Goal: Task Accomplishment & Management: Manage account settings

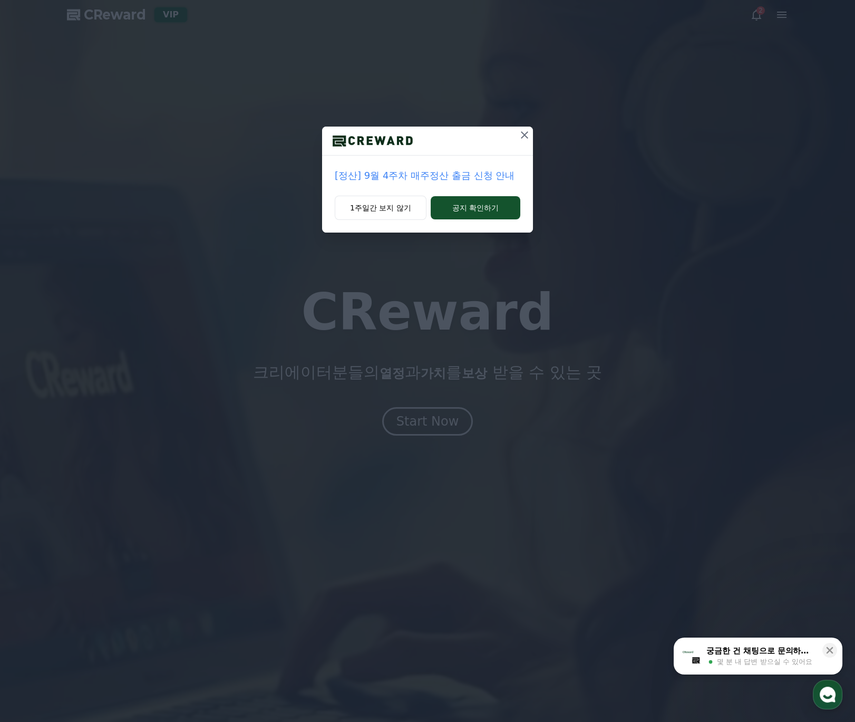
click at [523, 135] on icon at bounding box center [524, 134] width 7 height 7
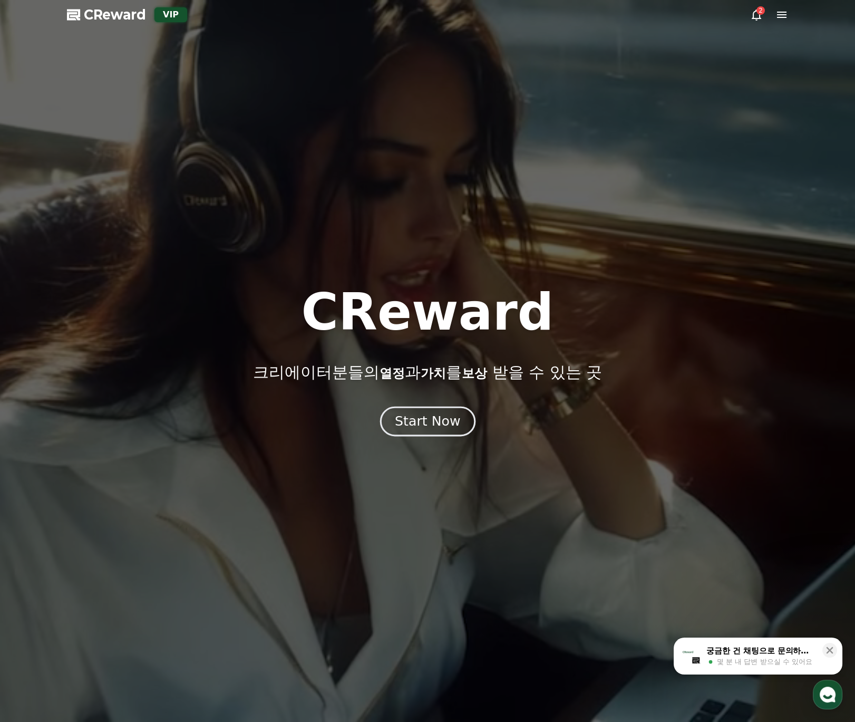
click at [419, 416] on div "Start Now" at bounding box center [427, 421] width 65 height 18
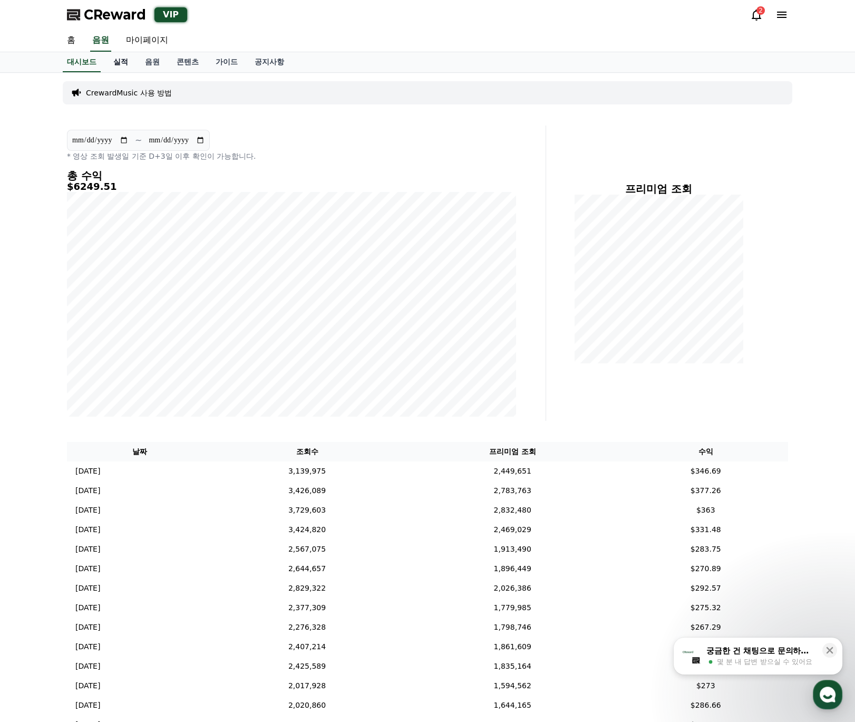
click at [120, 61] on link "실적" at bounding box center [121, 62] width 32 height 20
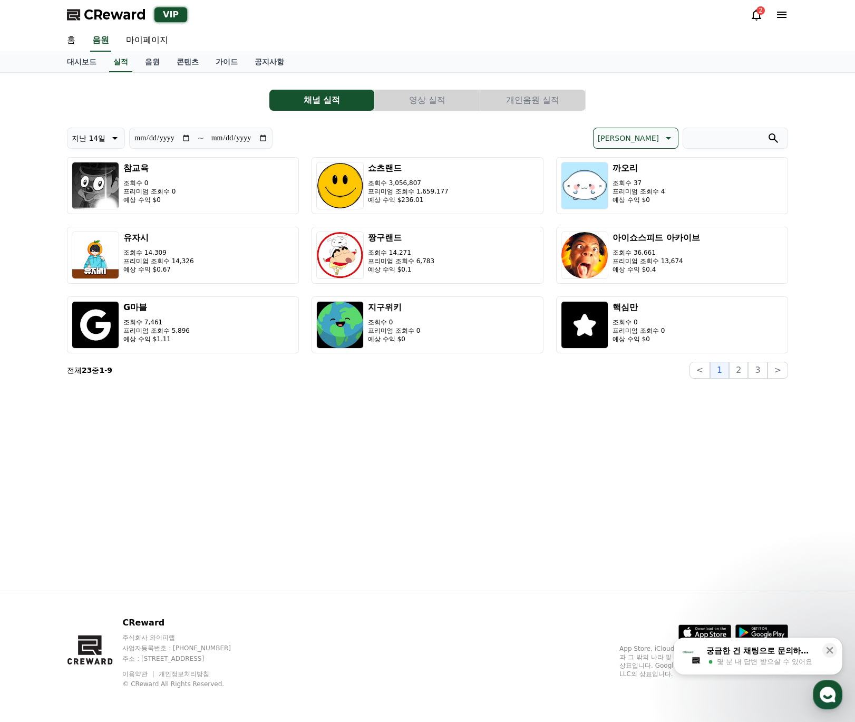
click at [554, 106] on button "개인음원 실적" at bounding box center [532, 100] width 105 height 21
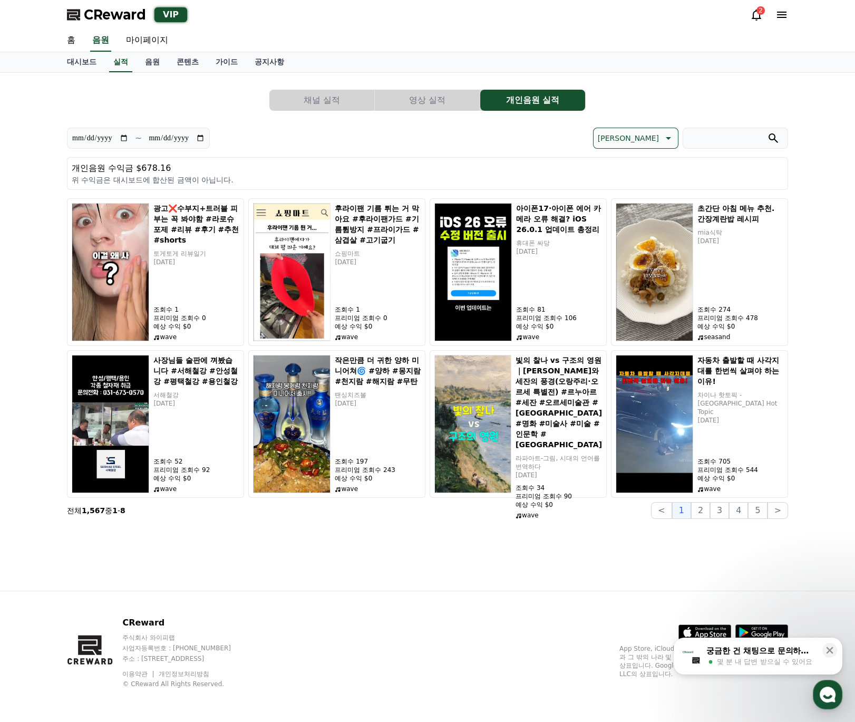
click at [456, 97] on button "영상 실적" at bounding box center [427, 100] width 105 height 21
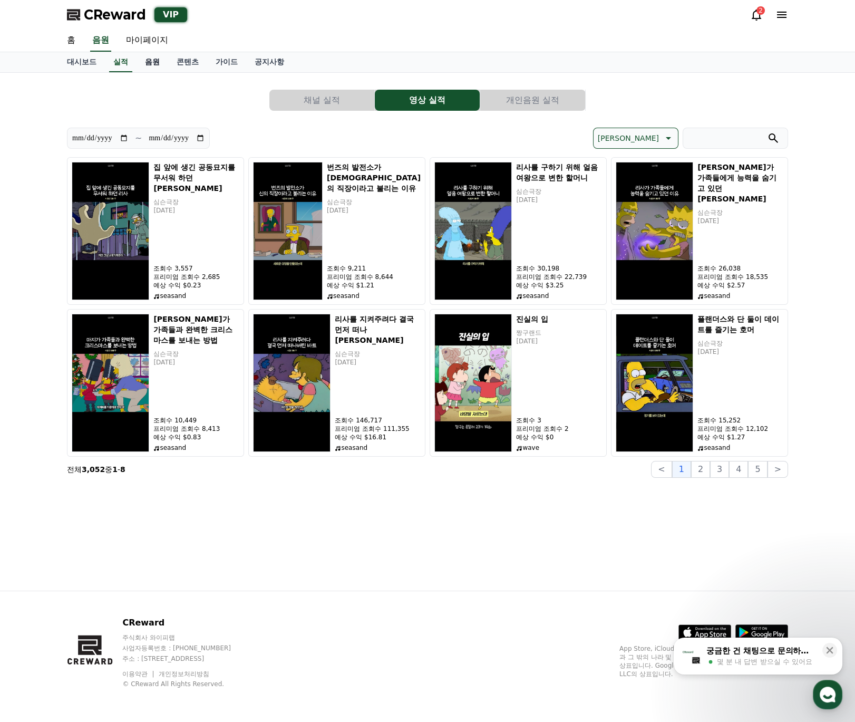
click at [154, 67] on link "음원" at bounding box center [153, 62] width 32 height 20
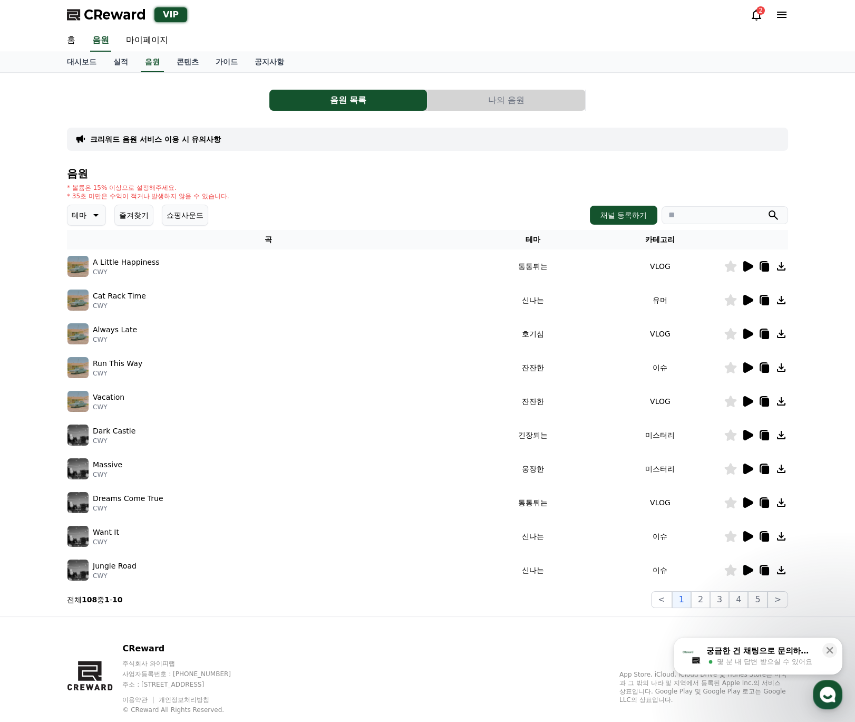
click at [493, 94] on button "나의 음원" at bounding box center [506, 100] width 158 height 21
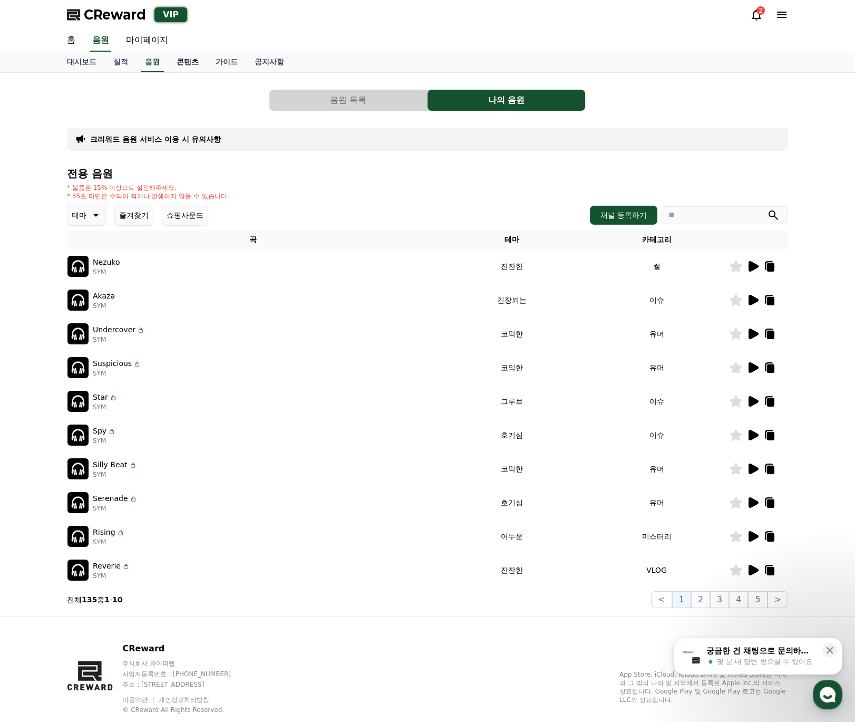
click at [190, 58] on link "콘텐츠" at bounding box center [187, 62] width 39 height 20
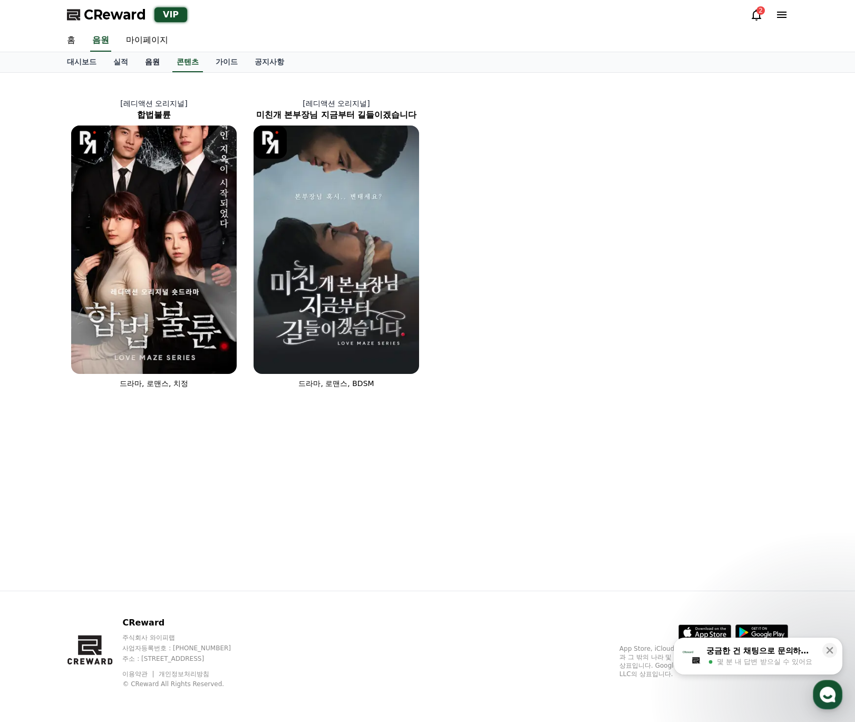
click at [159, 62] on link "음원" at bounding box center [153, 62] width 32 height 20
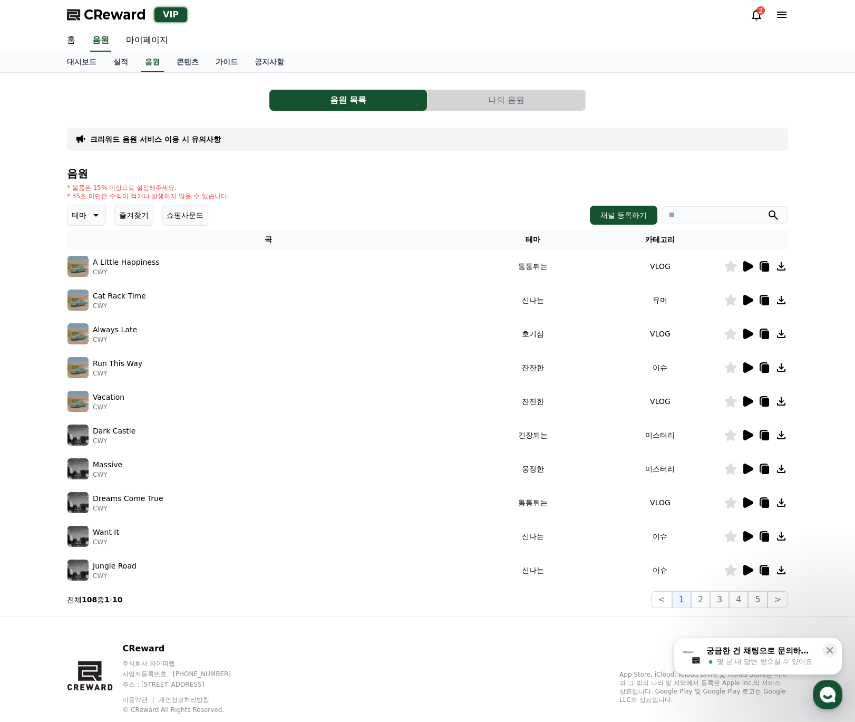
click at [489, 104] on button "나의 음원" at bounding box center [506, 100] width 158 height 21
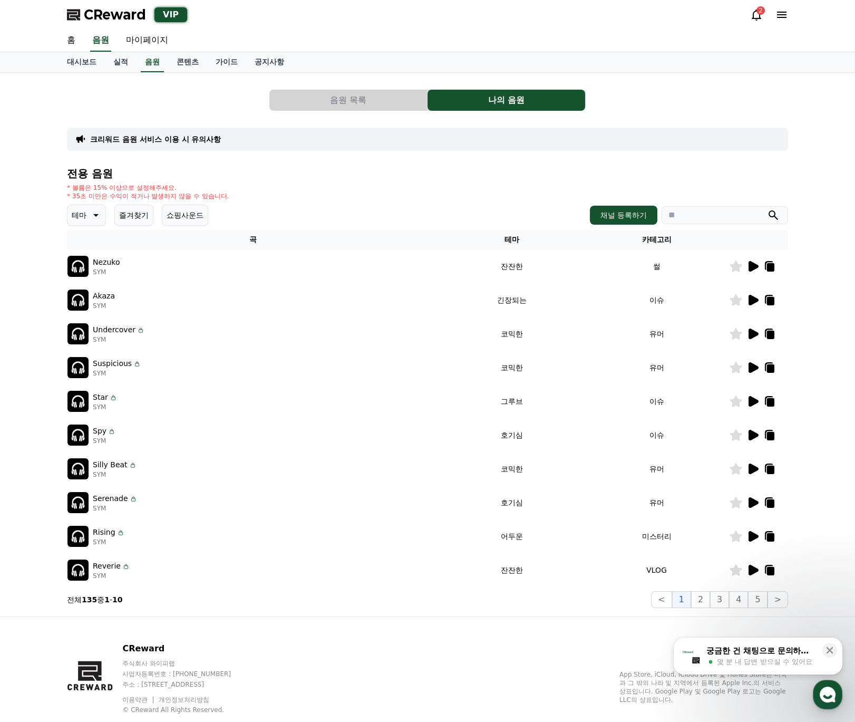
click at [755, 266] on icon at bounding box center [754, 266] width 10 height 11
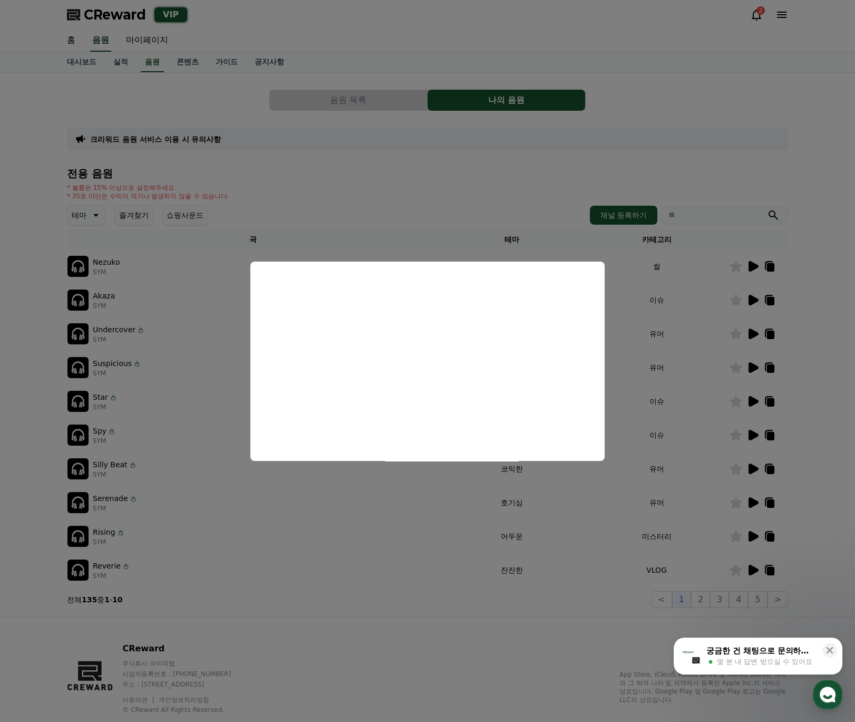
click at [736, 298] on button "close modal" at bounding box center [427, 361] width 855 height 722
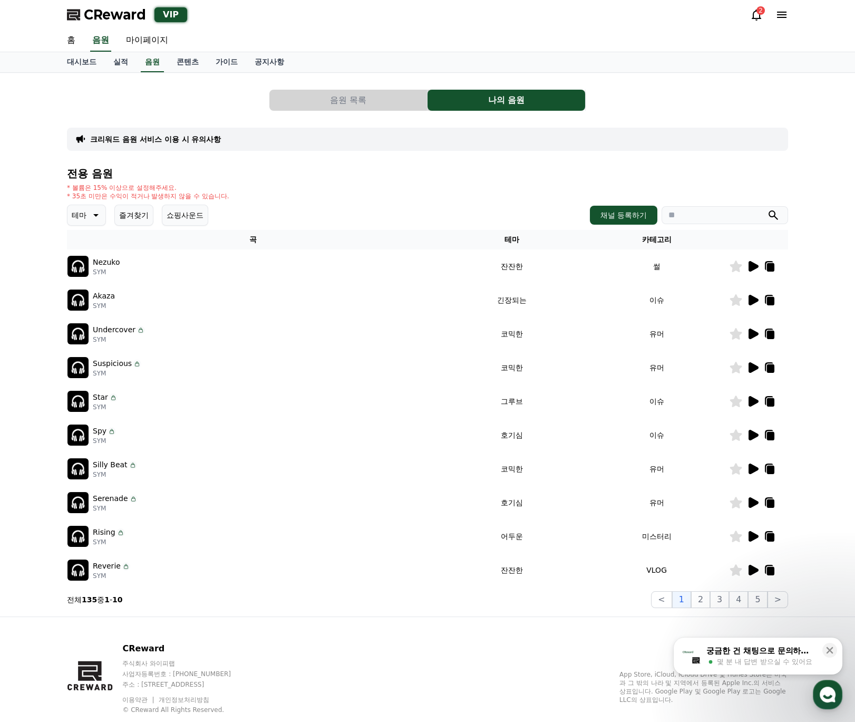
click at [750, 298] on icon at bounding box center [754, 300] width 10 height 11
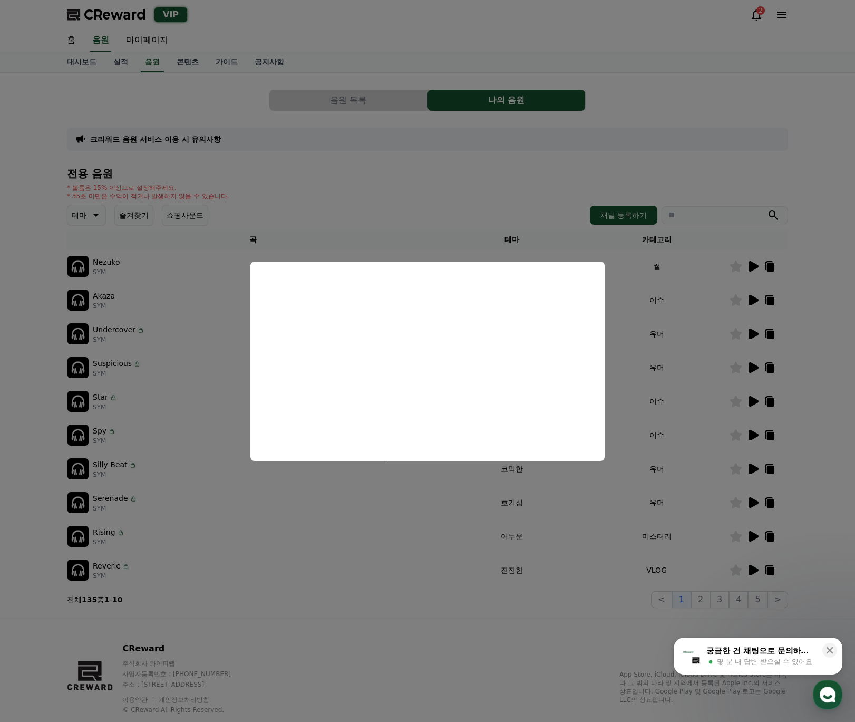
click at [286, 172] on button "close modal" at bounding box center [427, 361] width 855 height 722
